Goal: Task Accomplishment & Management: Use online tool/utility

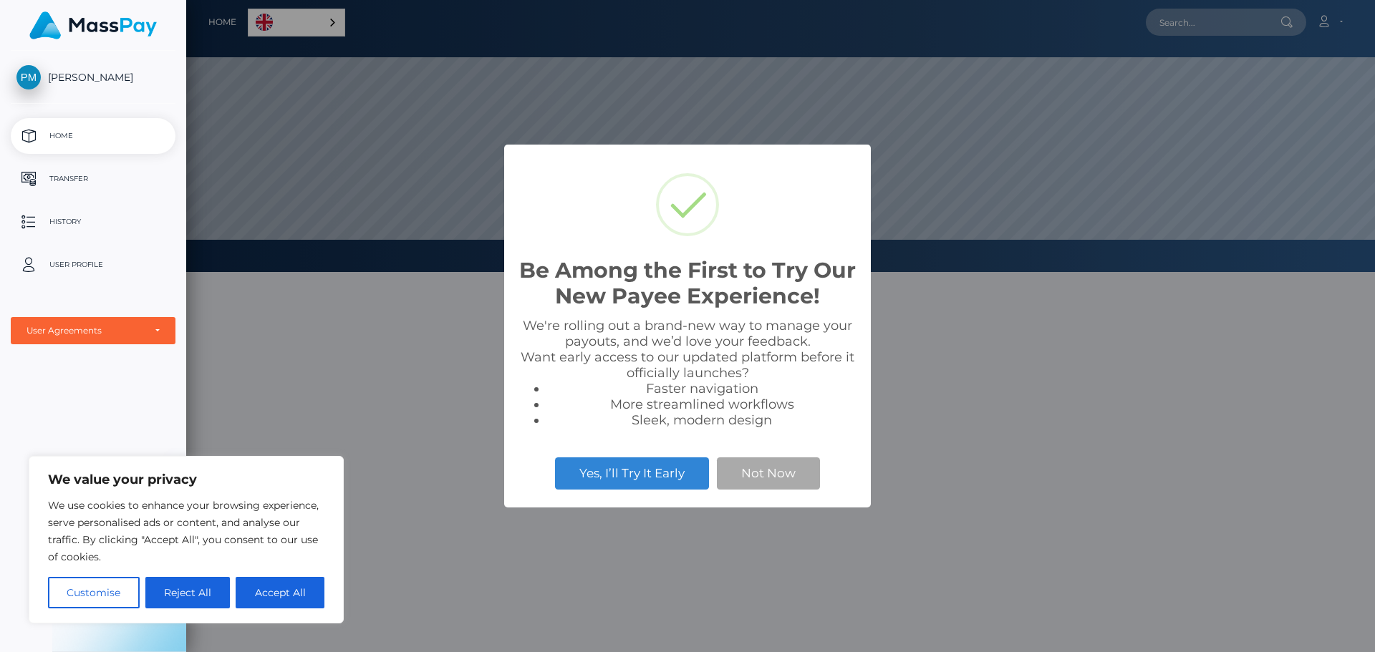
scroll to position [272, 1189]
click at [761, 486] on button "Not Now" at bounding box center [768, 474] width 103 height 32
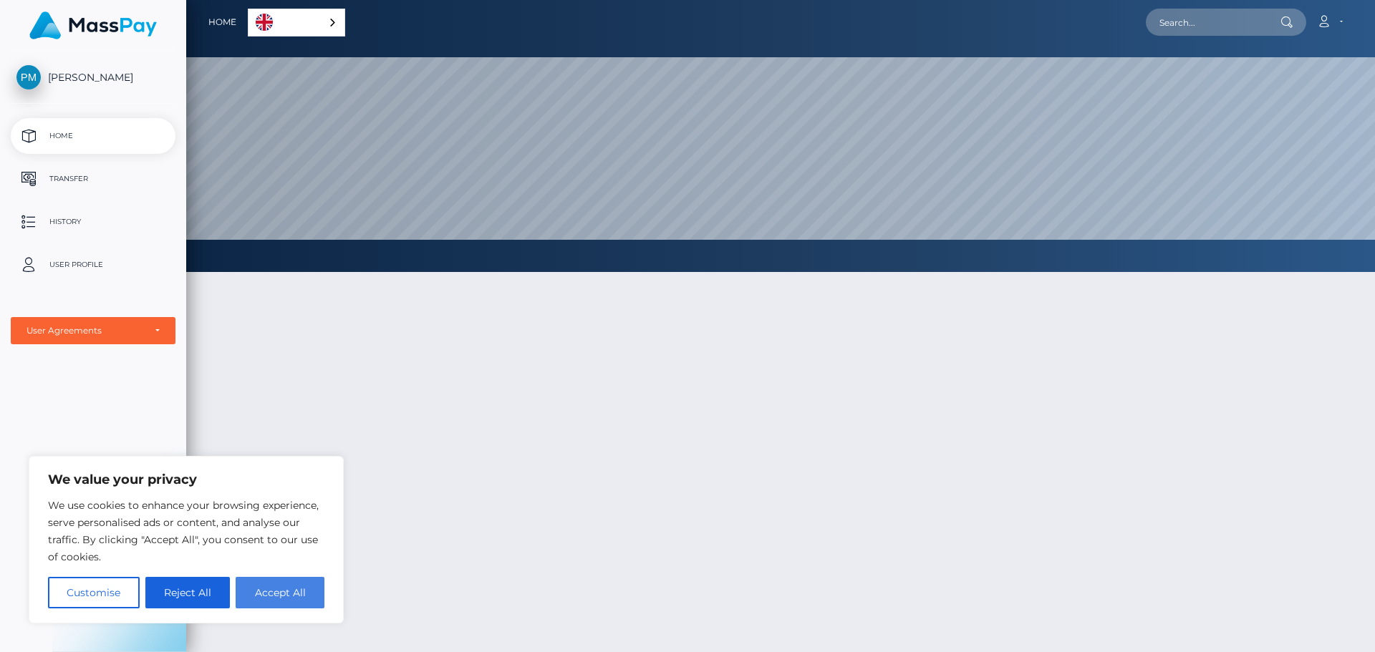
click at [275, 597] on button "Accept All" at bounding box center [280, 593] width 89 height 32
checkbox input "true"
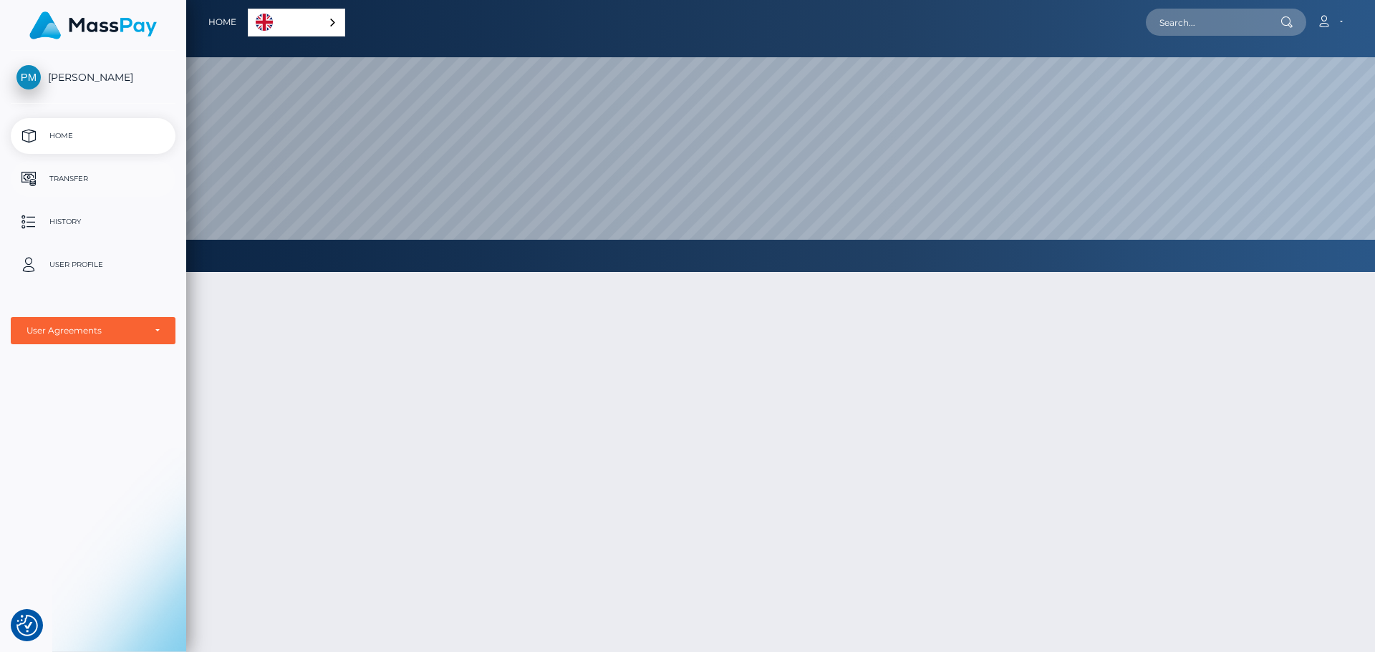
click at [70, 180] on p "Transfer" at bounding box center [92, 178] width 153 height 21
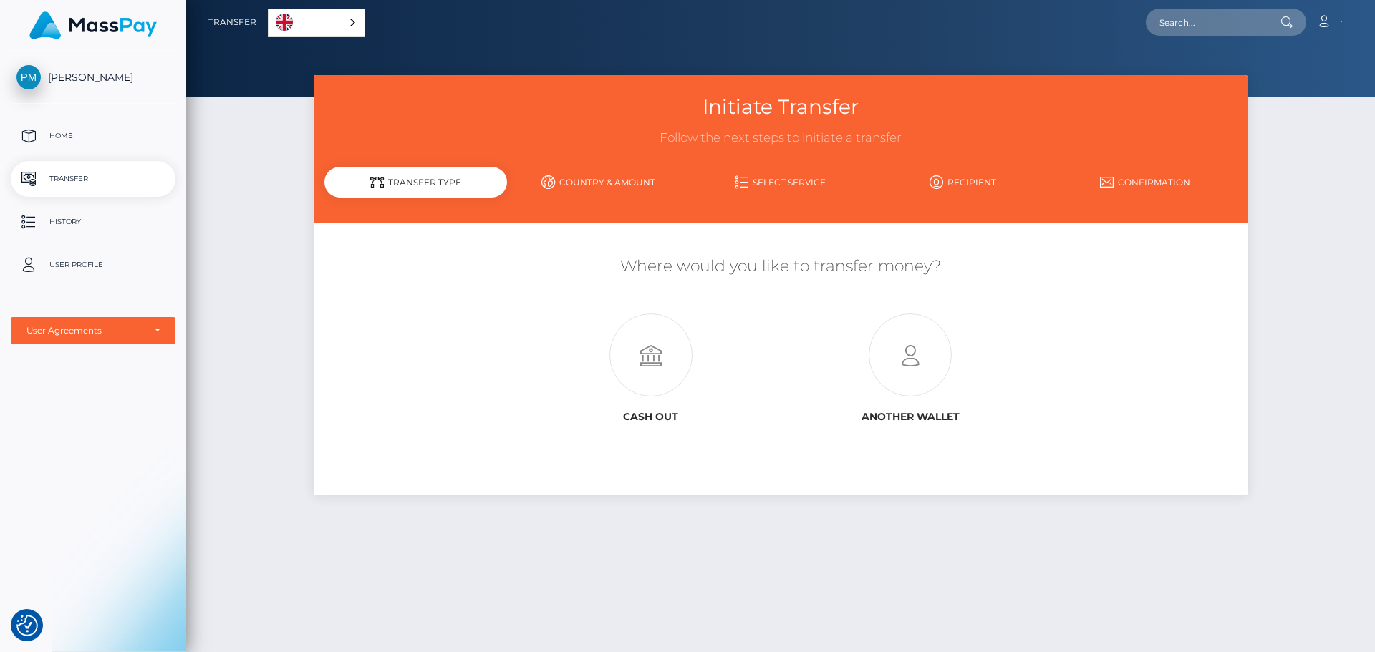
click at [800, 174] on link "Select Service" at bounding box center [781, 182] width 183 height 25
click at [763, 185] on link "Select Service" at bounding box center [781, 182] width 183 height 25
click at [569, 181] on link "Country & Amount" at bounding box center [598, 182] width 183 height 25
click at [660, 370] on icon at bounding box center [650, 355] width 259 height 83
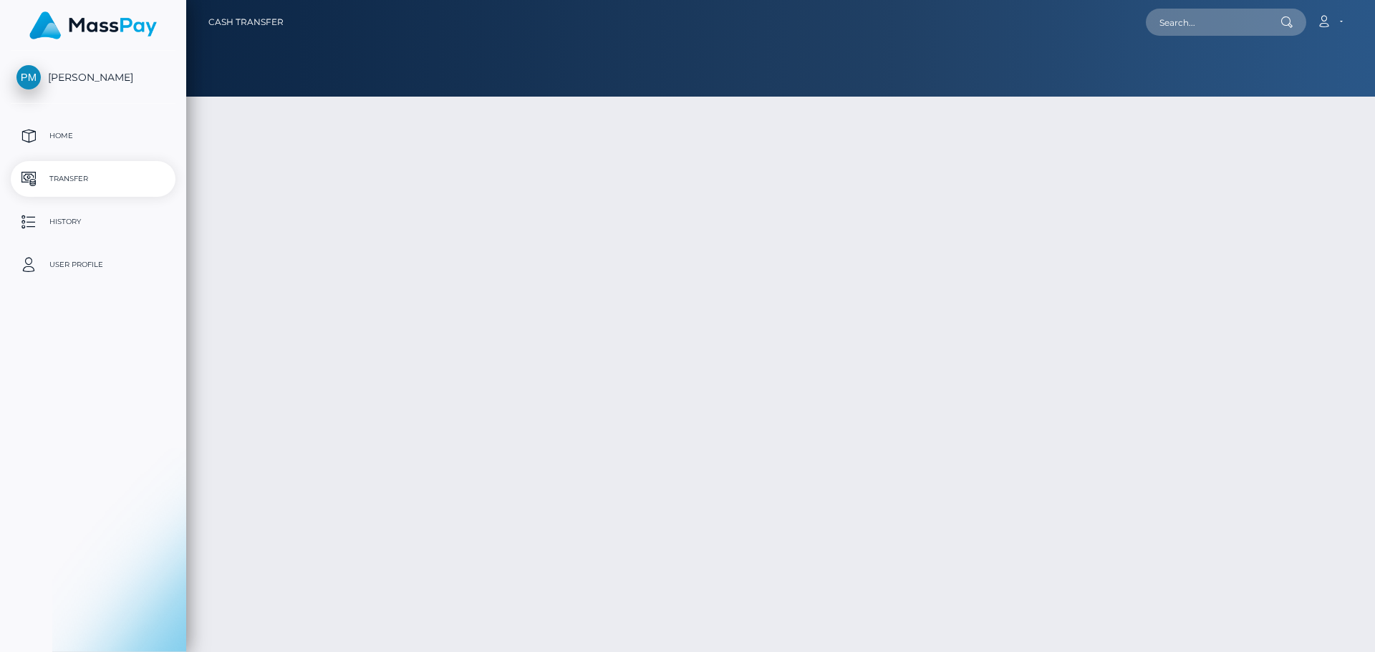
type input "NaN"
select select
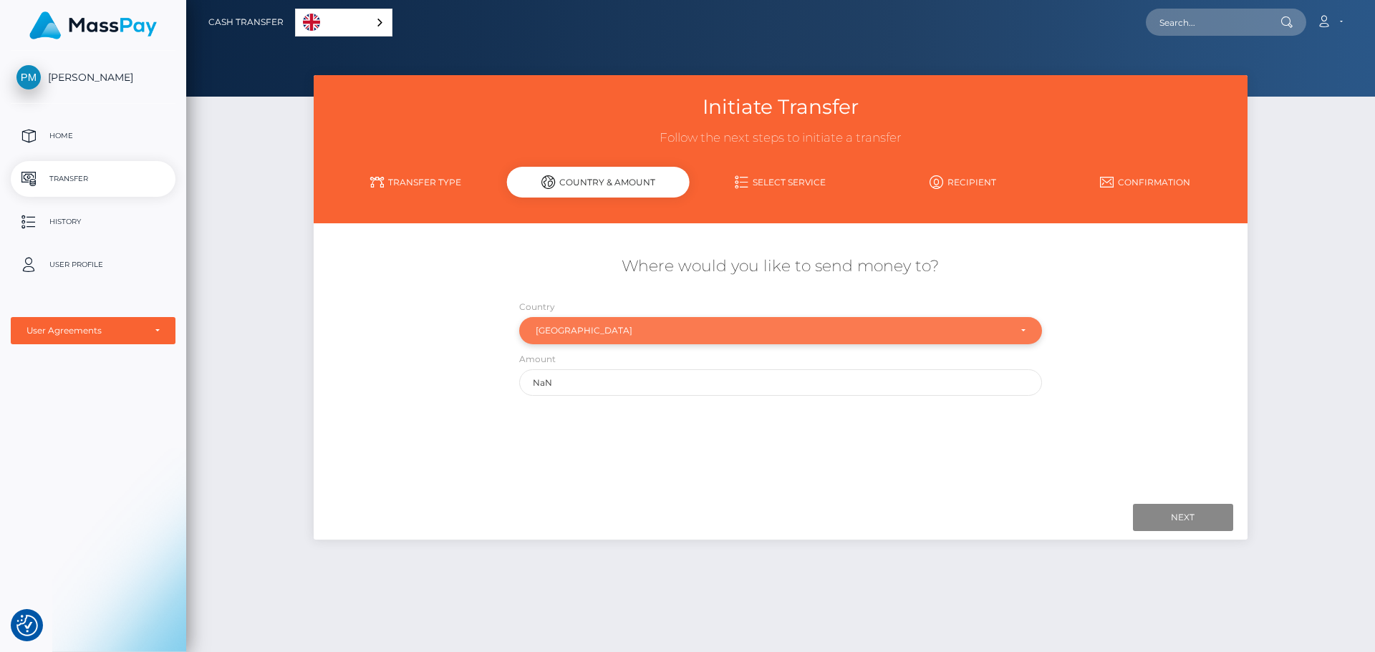
click at [729, 337] on div "South Africa" at bounding box center [780, 330] width 523 height 27
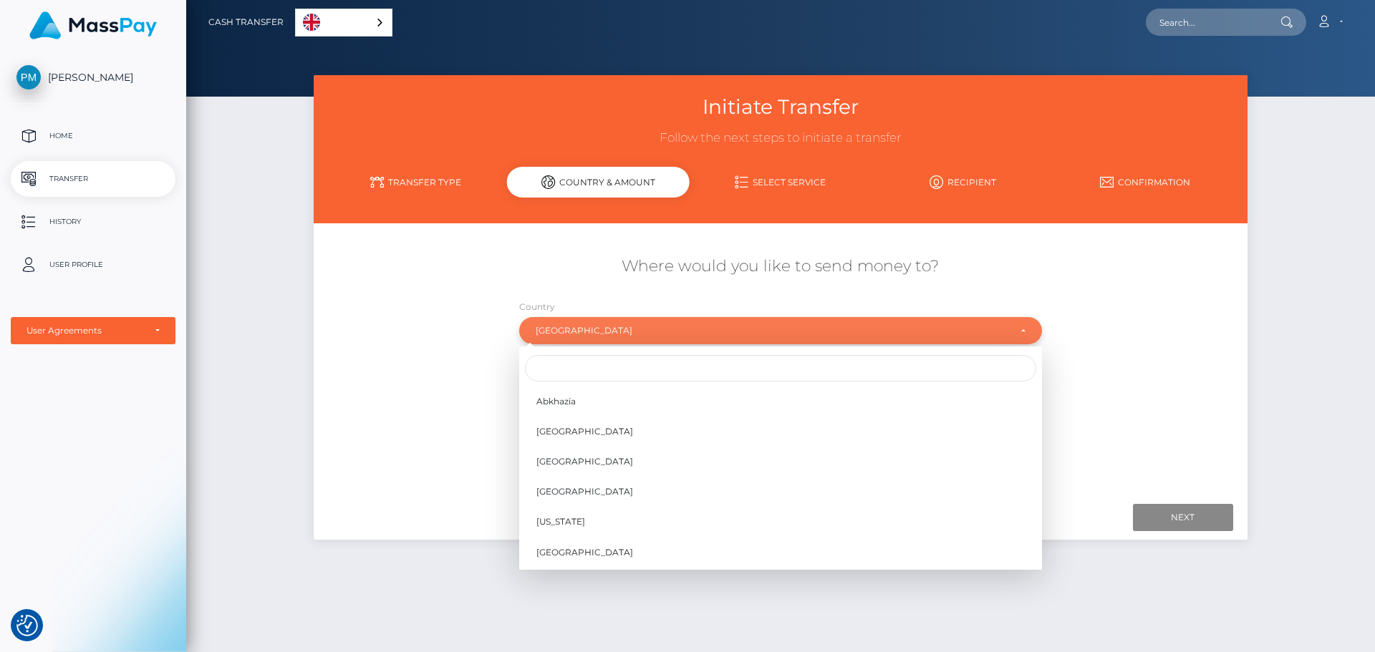
scroll to position [5193, 0]
click at [729, 337] on div "South Africa" at bounding box center [780, 330] width 523 height 27
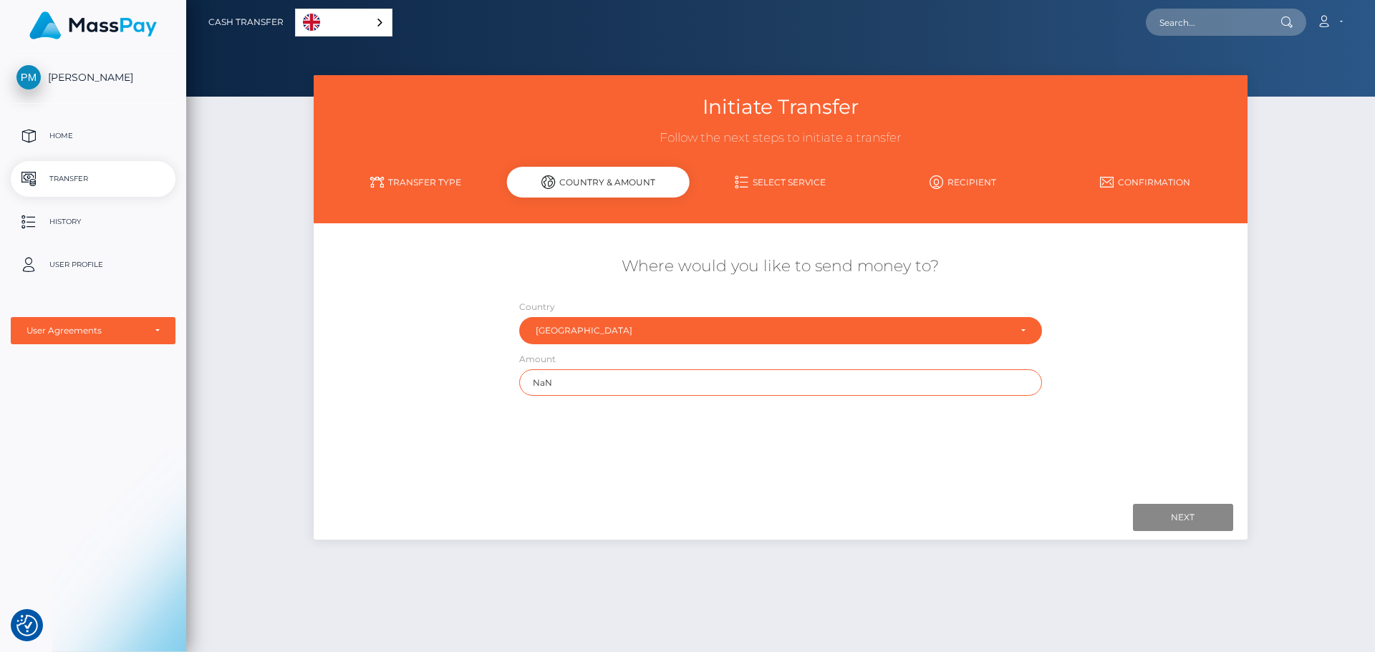
click at [722, 379] on input "NaN" at bounding box center [780, 383] width 523 height 26
click at [420, 173] on link "Transfer Type" at bounding box center [415, 182] width 183 height 25
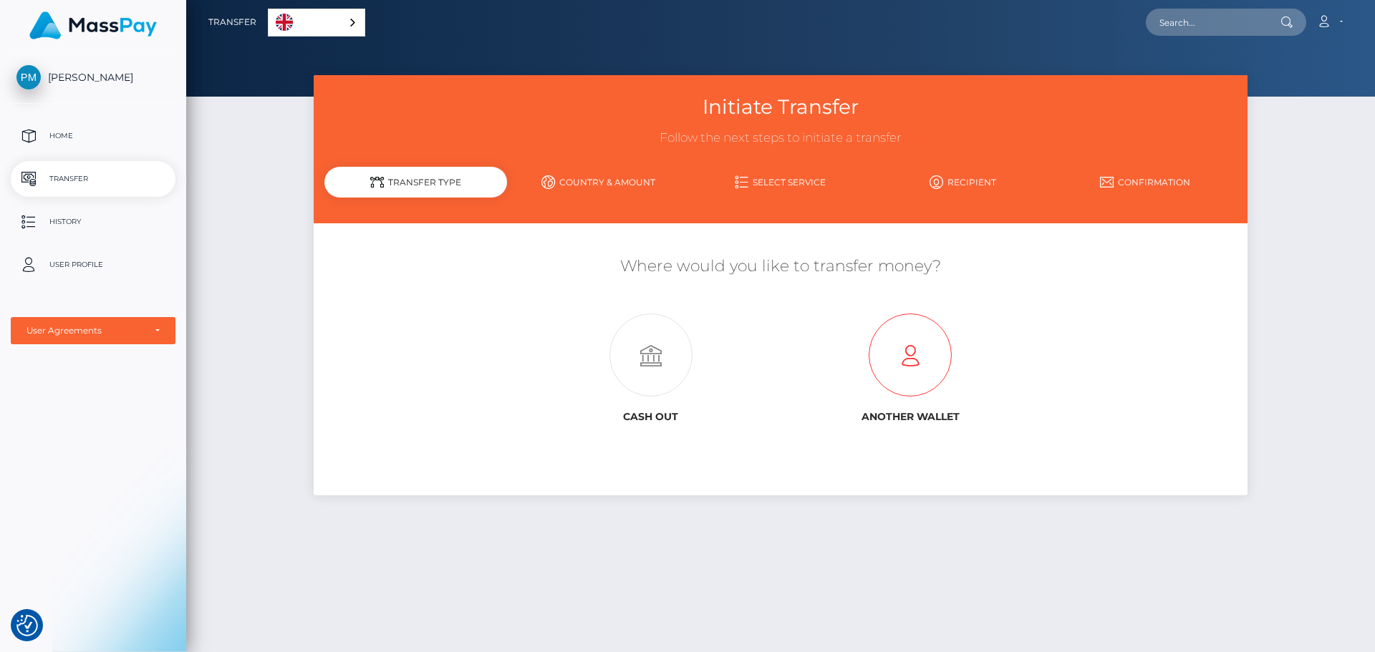
click at [919, 347] on icon at bounding box center [910, 355] width 259 height 83
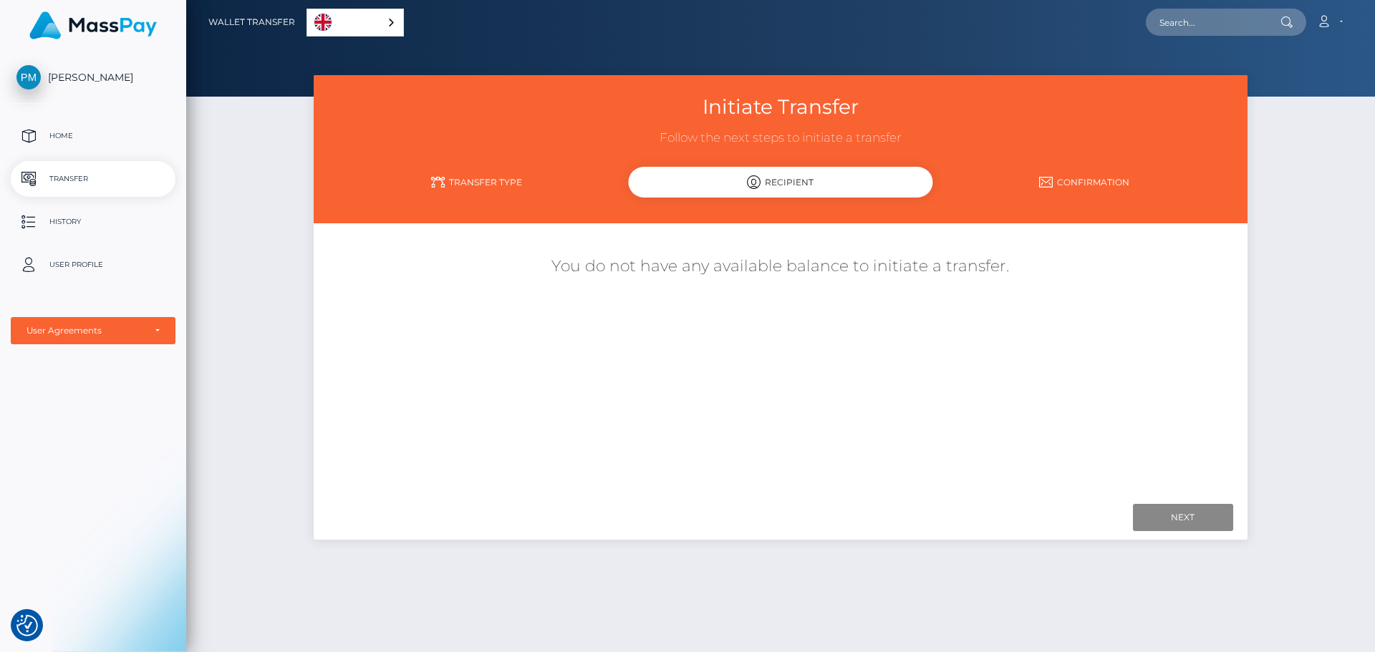
click at [1091, 185] on link "Confirmation" at bounding box center [1084, 182] width 304 height 25
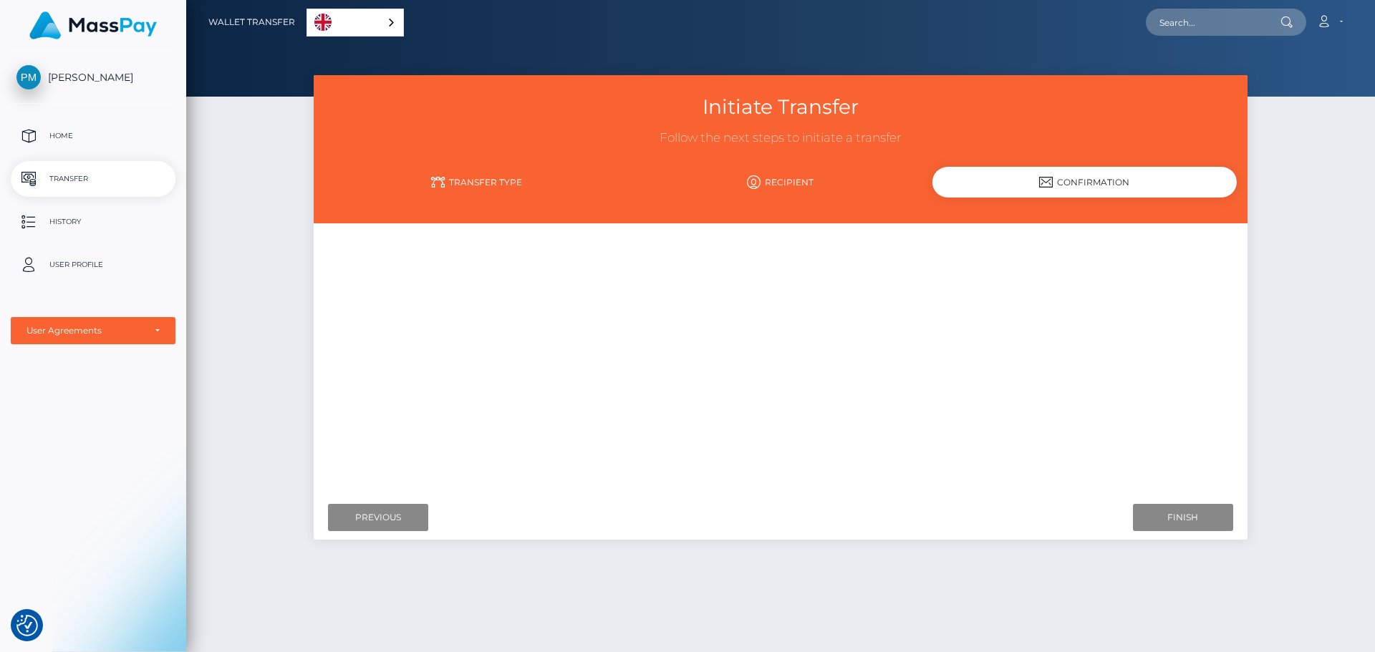
click at [757, 175] on icon at bounding box center [754, 182] width 14 height 14
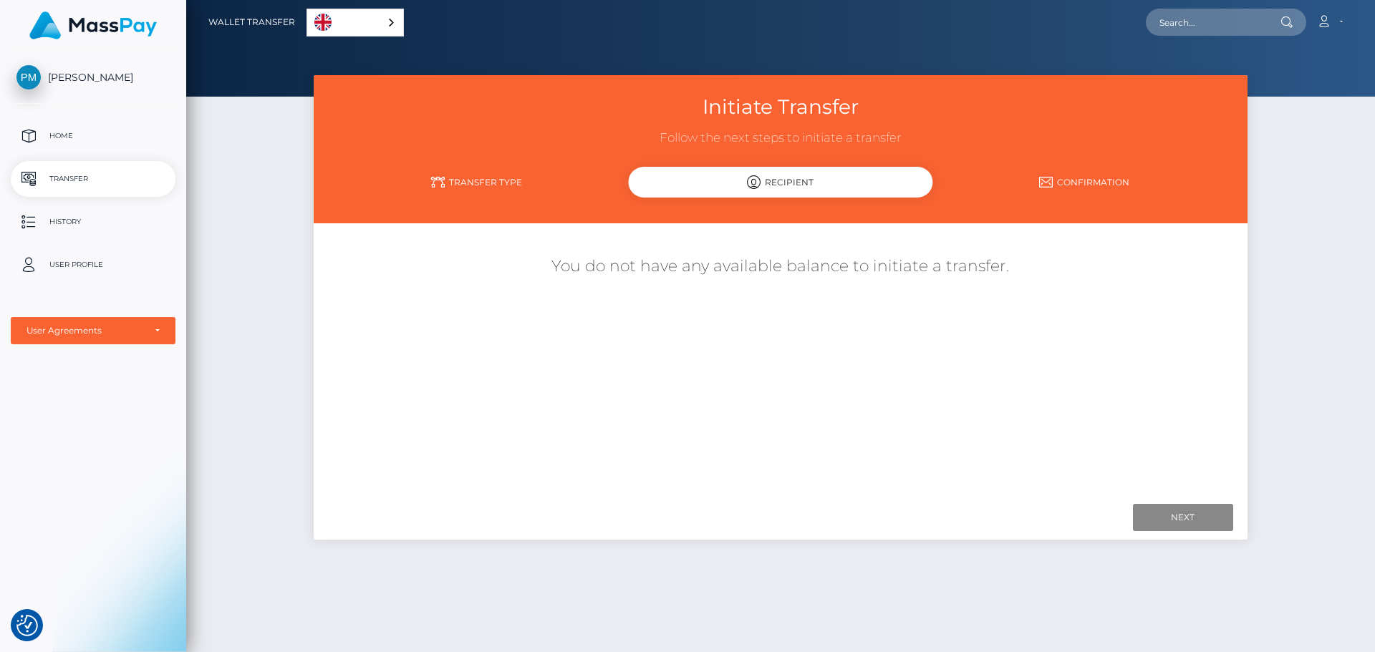
click at [1068, 183] on link "Confirmation" at bounding box center [1084, 182] width 304 height 25
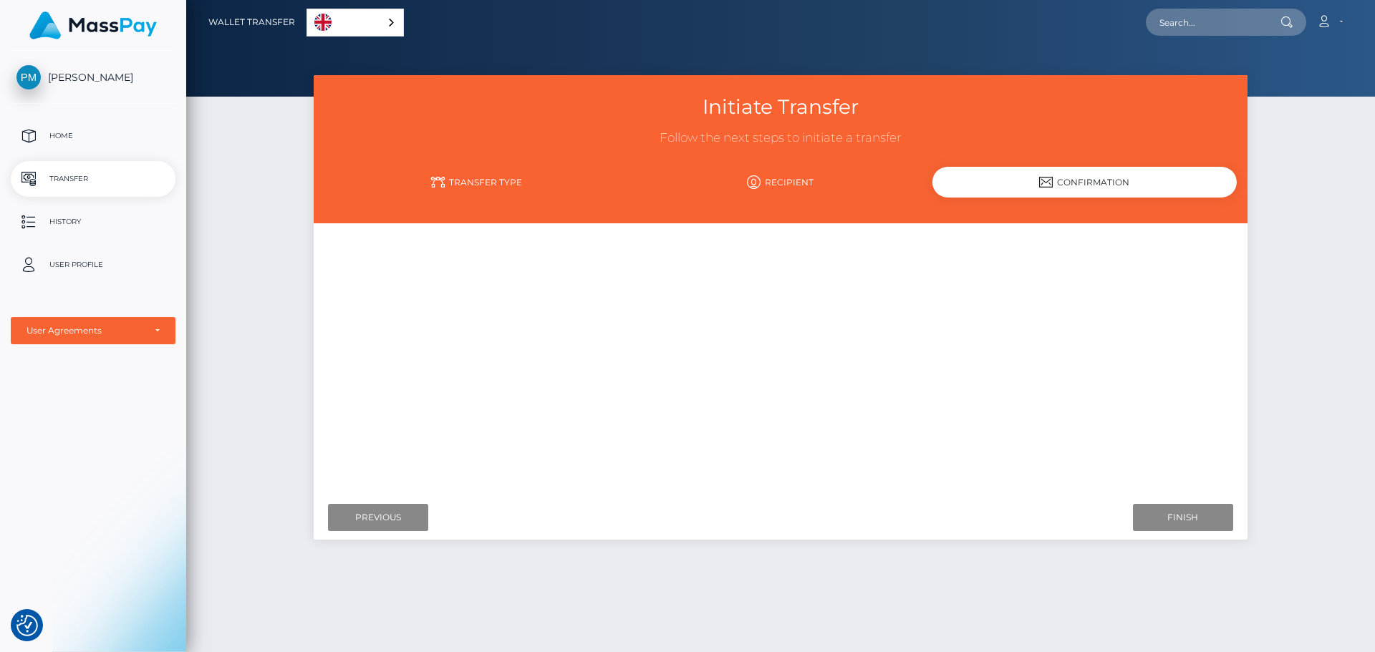
click at [501, 177] on link "Transfer Type" at bounding box center [476, 182] width 304 height 25
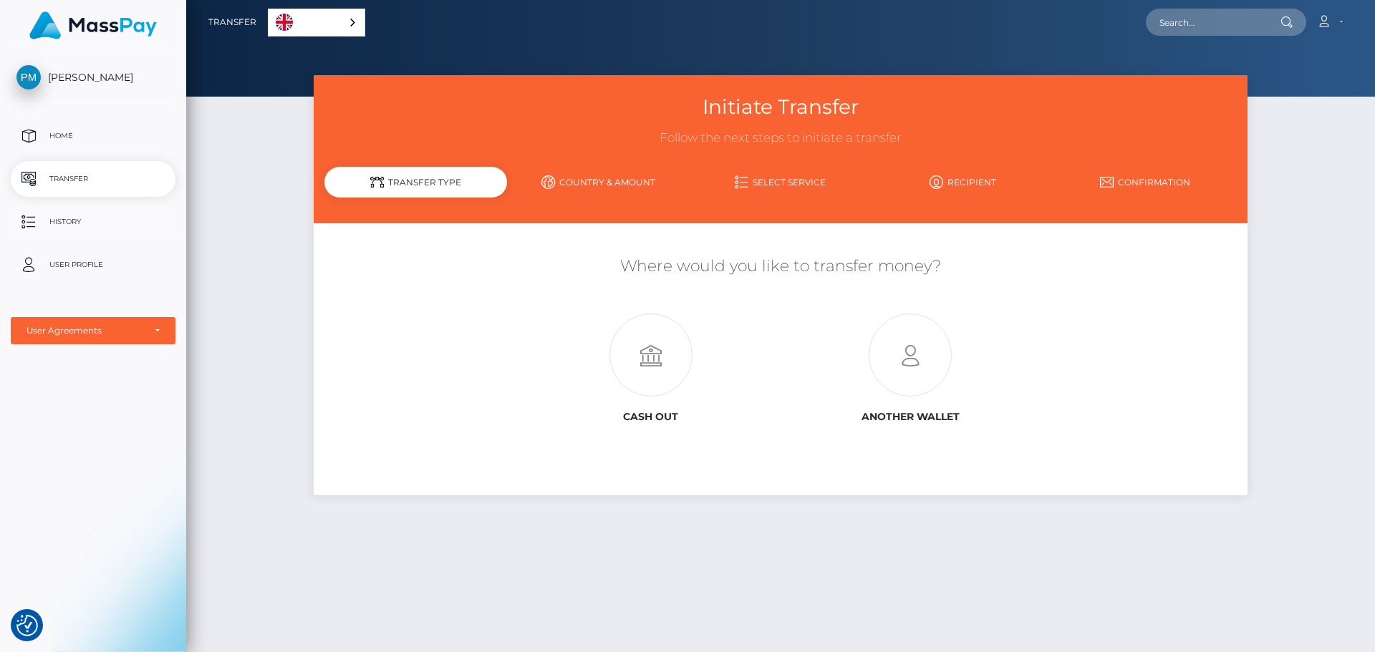
click at [91, 218] on p "History" at bounding box center [92, 221] width 153 height 21
click at [92, 137] on p "Home" at bounding box center [92, 135] width 153 height 21
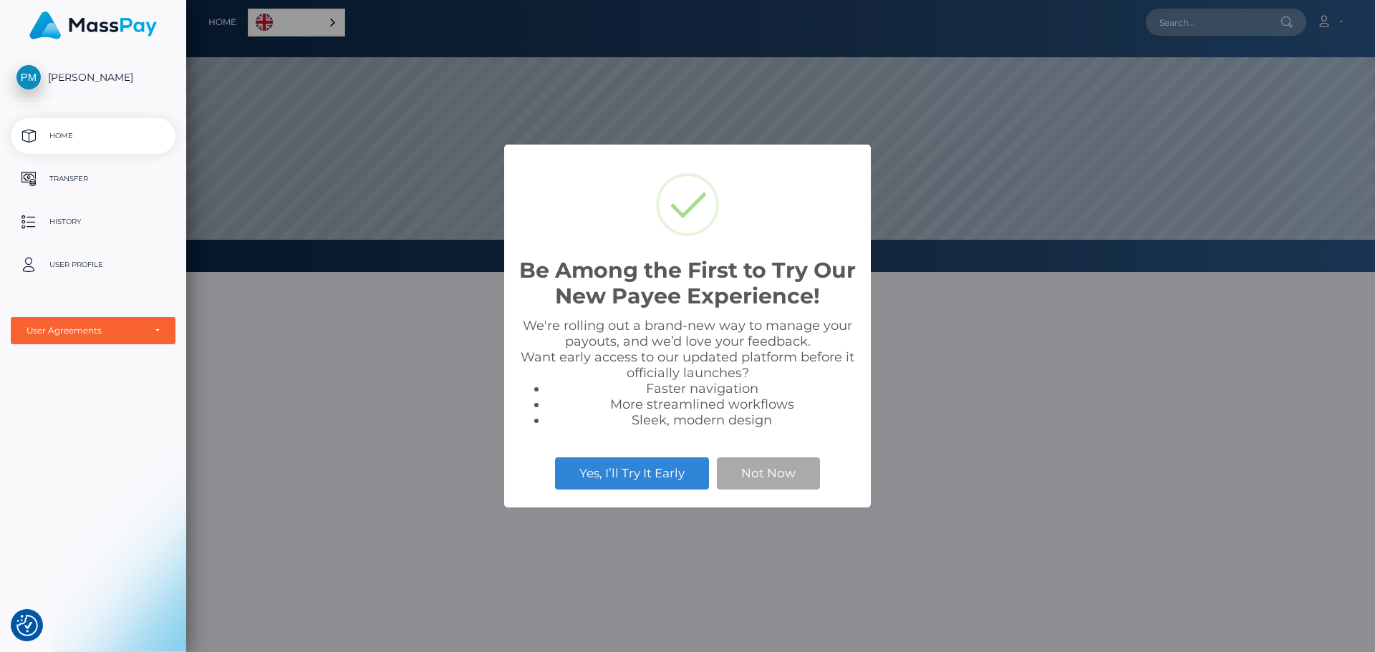
scroll to position [272, 1189]
click at [818, 476] on button "Not Now" at bounding box center [768, 474] width 103 height 32
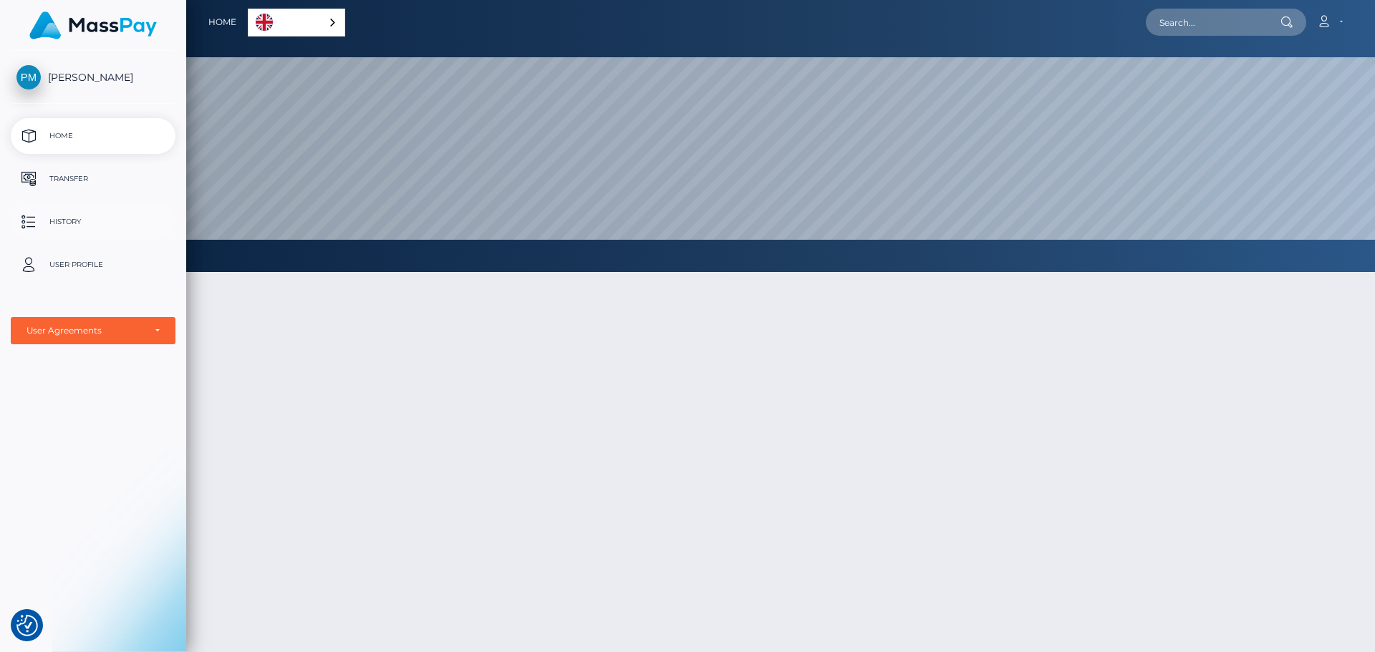
click at [29, 227] on p "History" at bounding box center [92, 221] width 153 height 21
